Goal: Find specific page/section: Find specific page/section

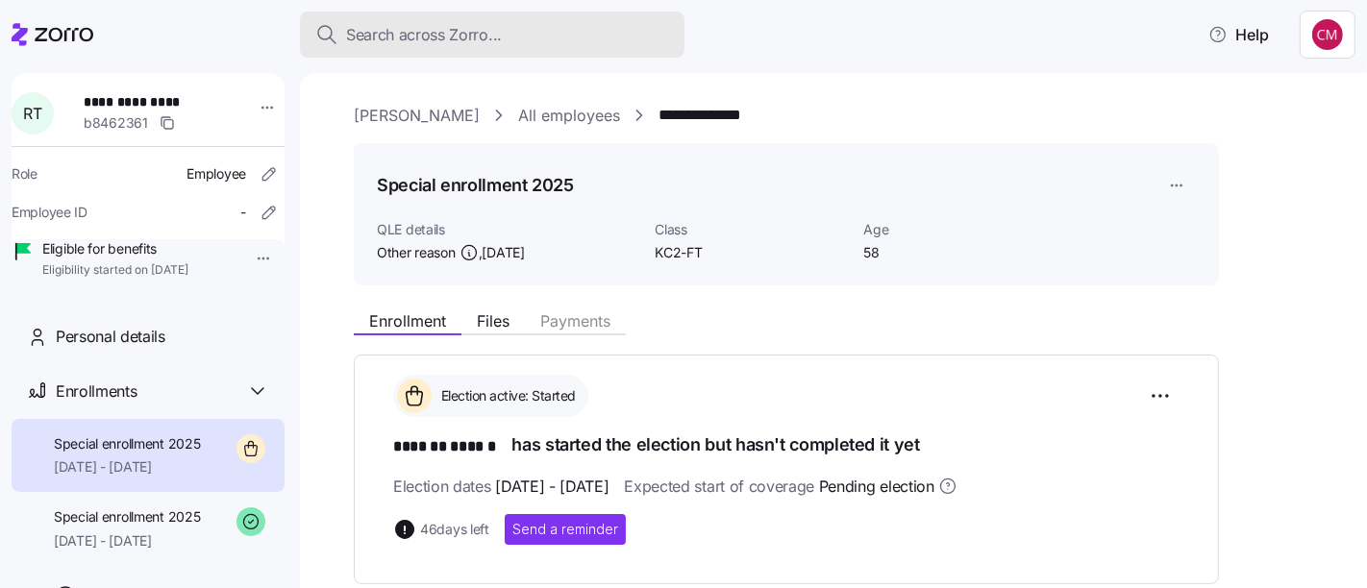
click at [596, 35] on div "Search across Zorro..." at bounding box center [492, 35] width 354 height 24
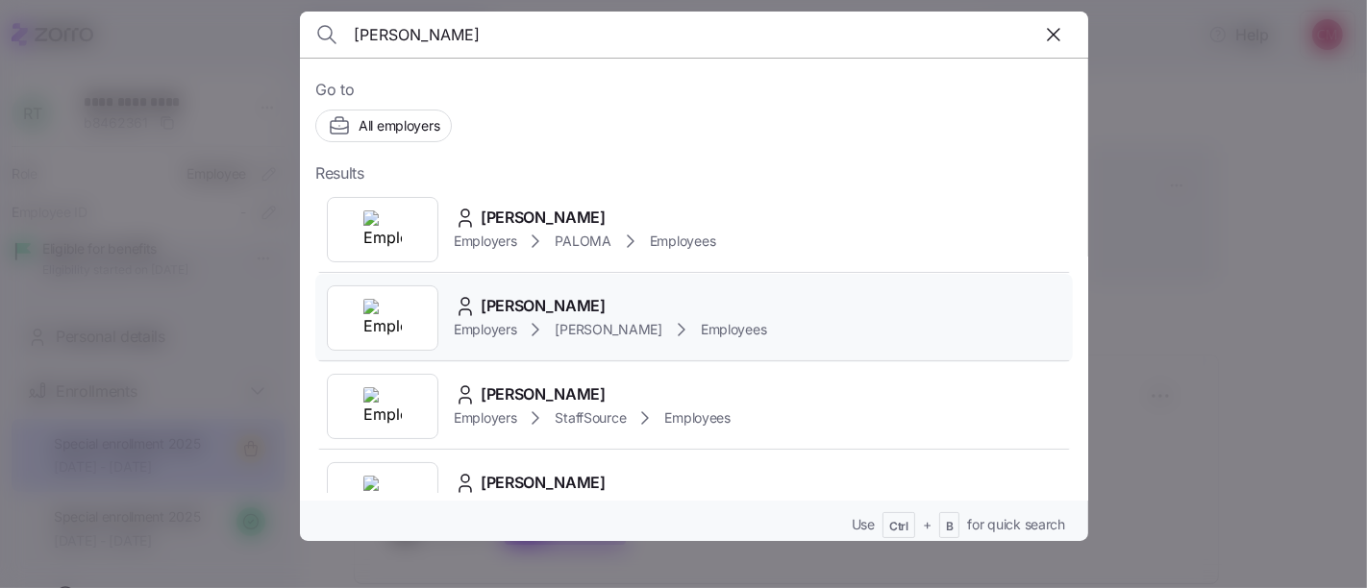
type input "[PERSON_NAME]"
click at [374, 317] on img at bounding box center [382, 318] width 38 height 38
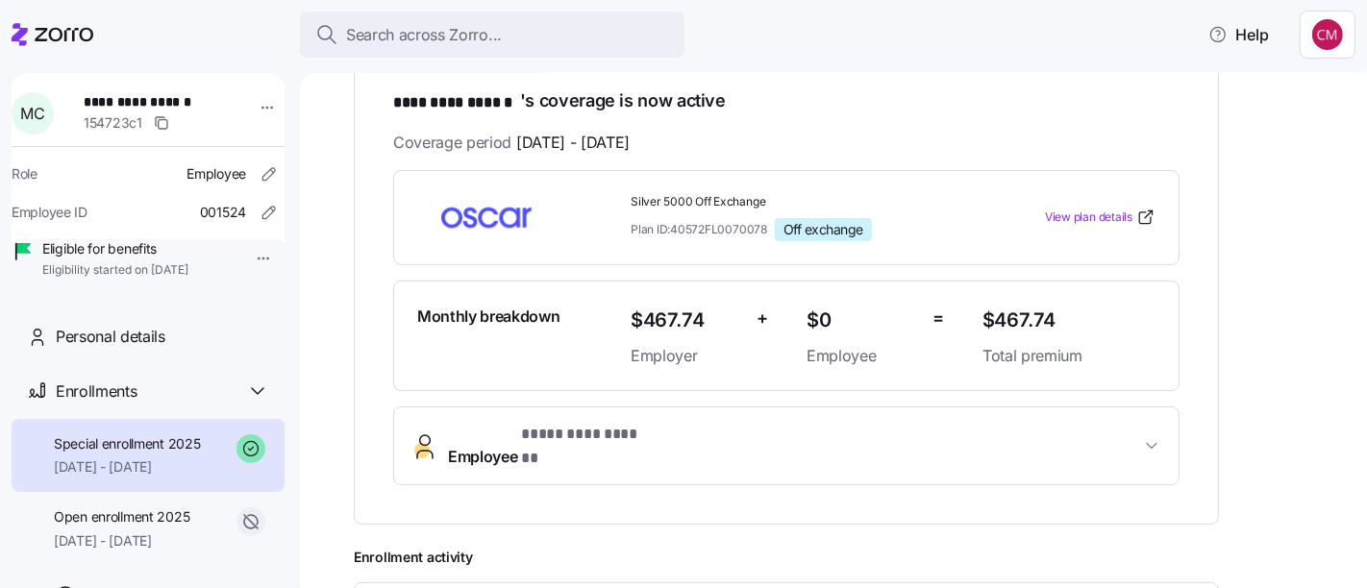
scroll to position [348, 0]
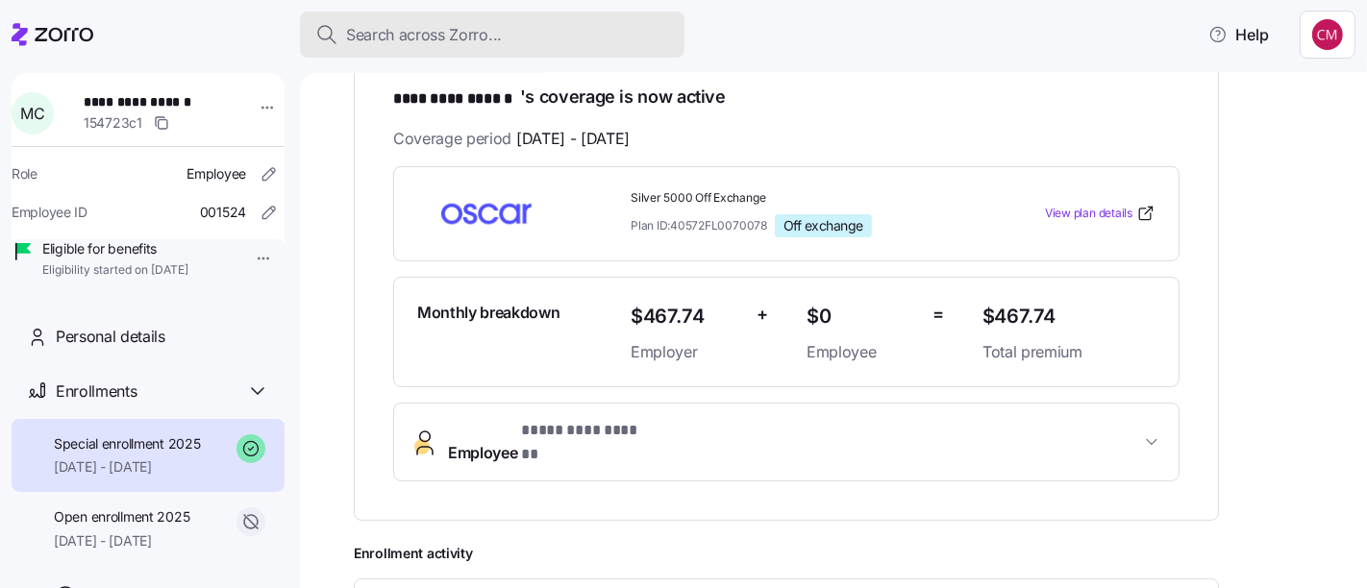
click at [561, 43] on div "Search across Zorro..." at bounding box center [492, 35] width 354 height 24
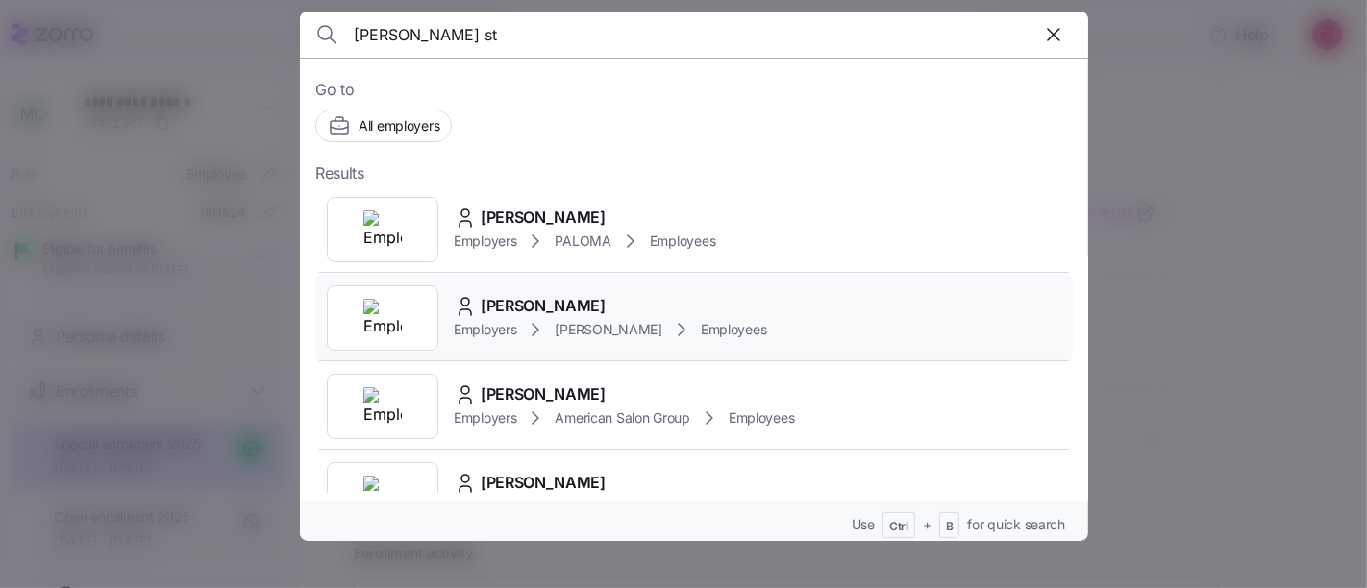
type input "[PERSON_NAME] st"
click at [391, 335] on img at bounding box center [382, 318] width 38 height 38
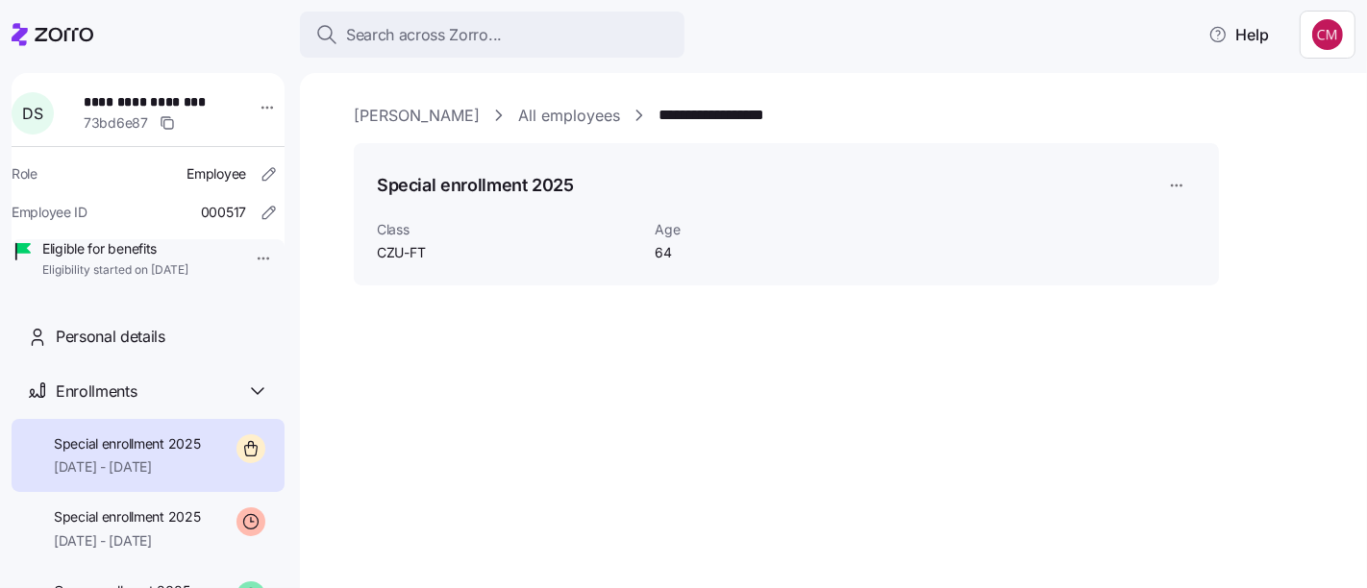
click at [151, 477] on span "[DATE] - [DATE]" at bounding box center [127, 467] width 147 height 19
click at [152, 527] on span "Special enrollment 2025" at bounding box center [127, 517] width 147 height 19
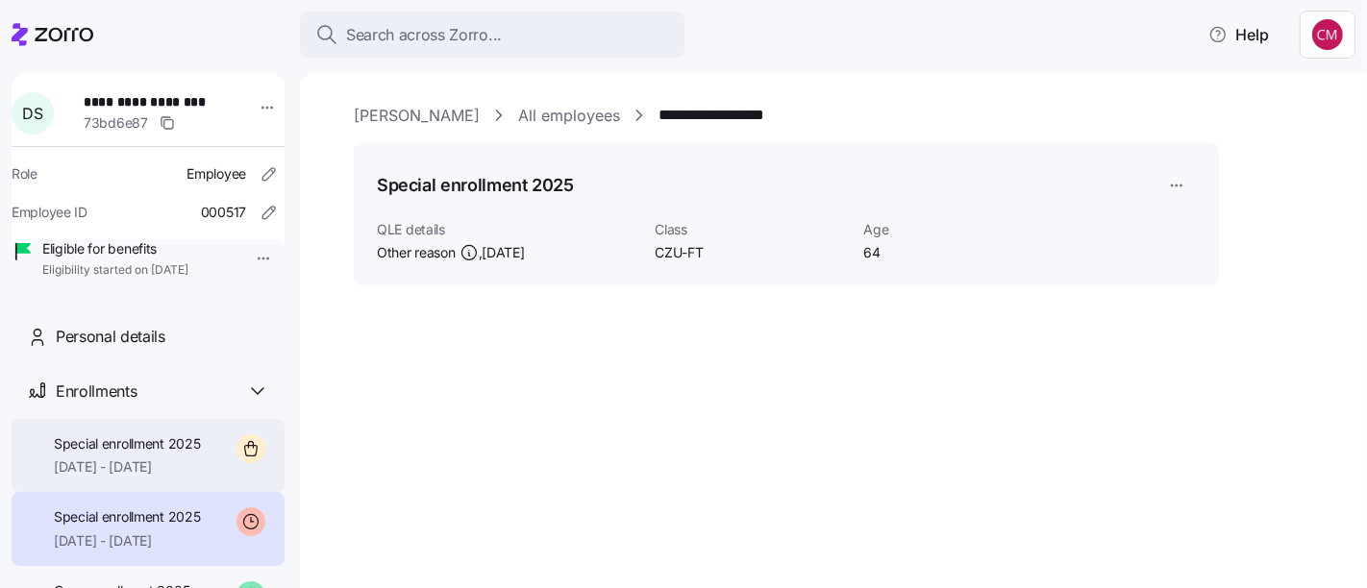
click at [156, 477] on span "[DATE] - [DATE]" at bounding box center [127, 467] width 147 height 19
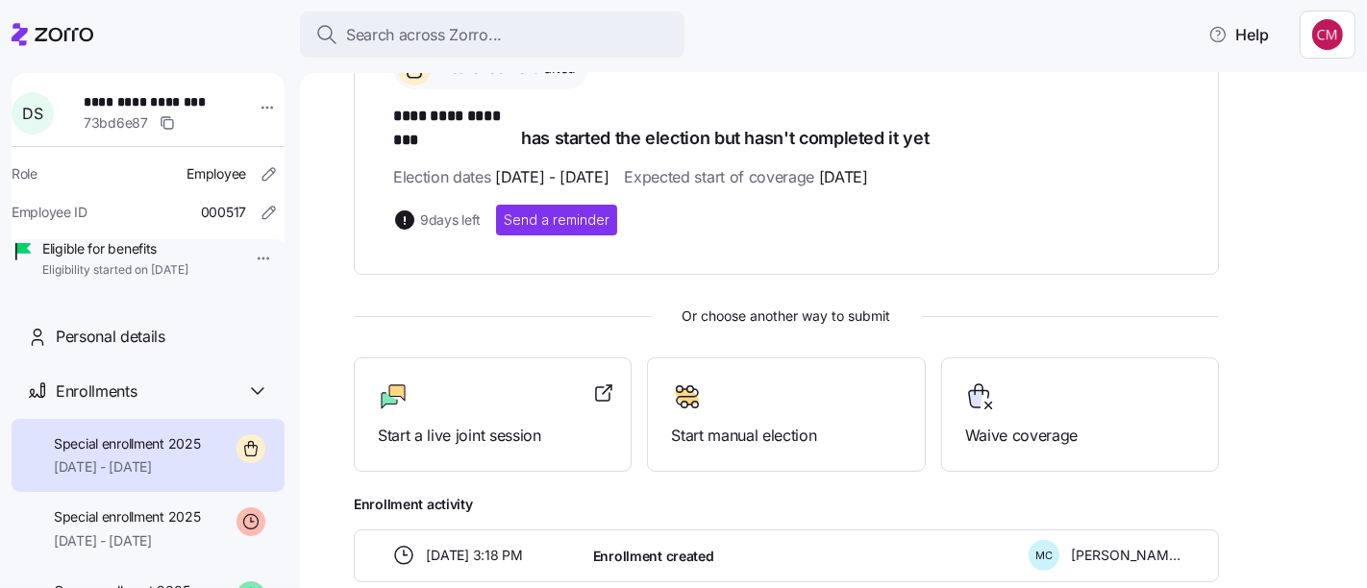
scroll to position [327, 0]
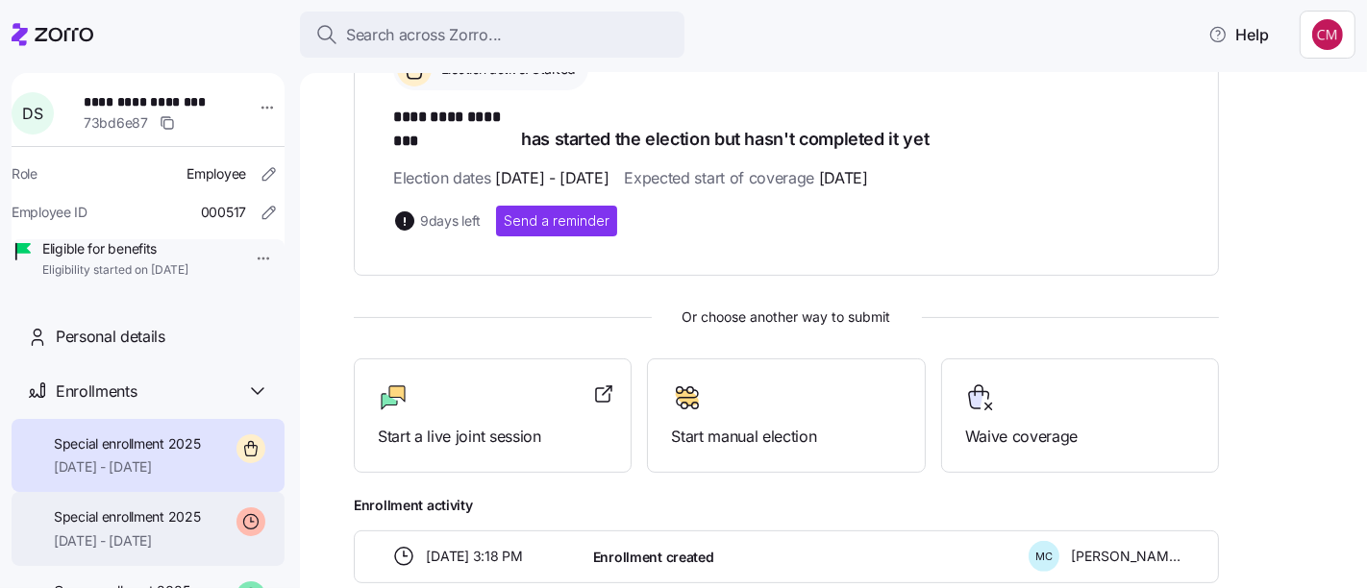
click at [166, 551] on span "[DATE] - [DATE]" at bounding box center [127, 541] width 147 height 19
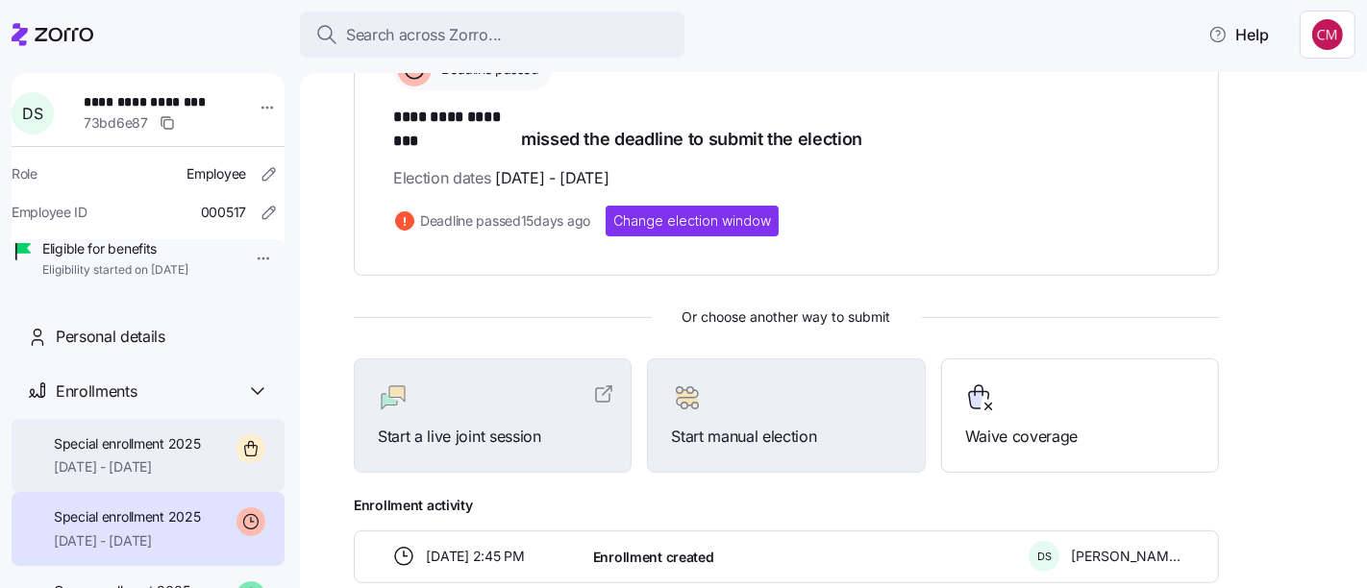
click at [146, 493] on div "Special enrollment 2025 [DATE] - [DATE]" at bounding box center [148, 456] width 273 height 74
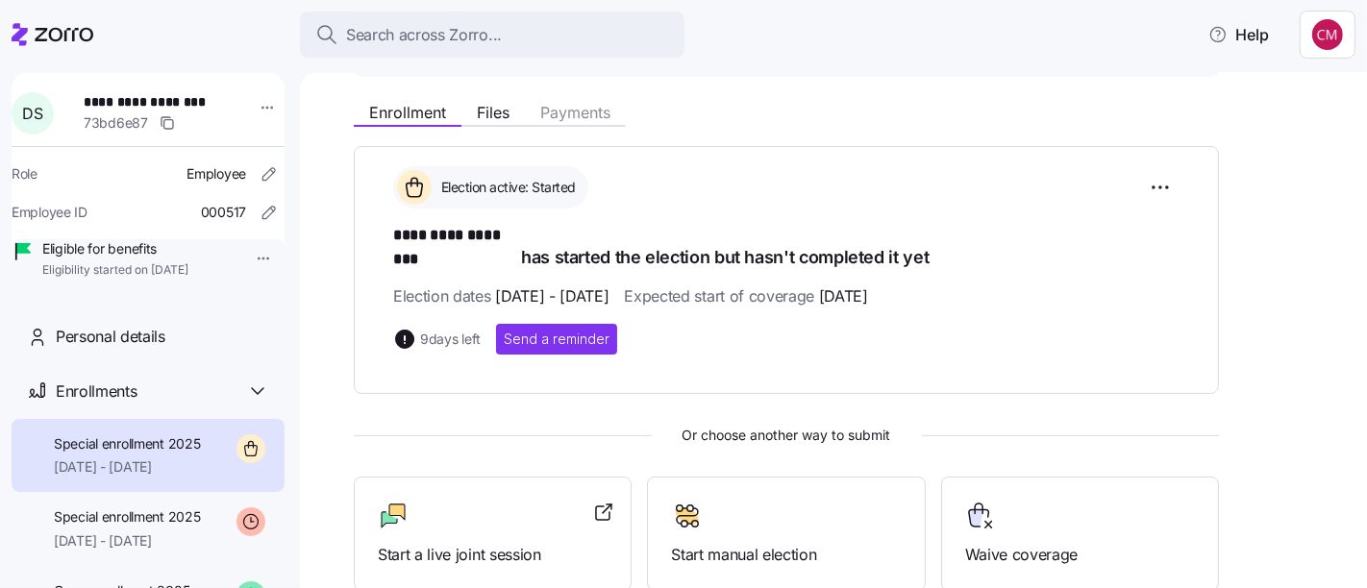
scroll to position [208, 0]
